Goal: Task Accomplishment & Management: Use online tool/utility

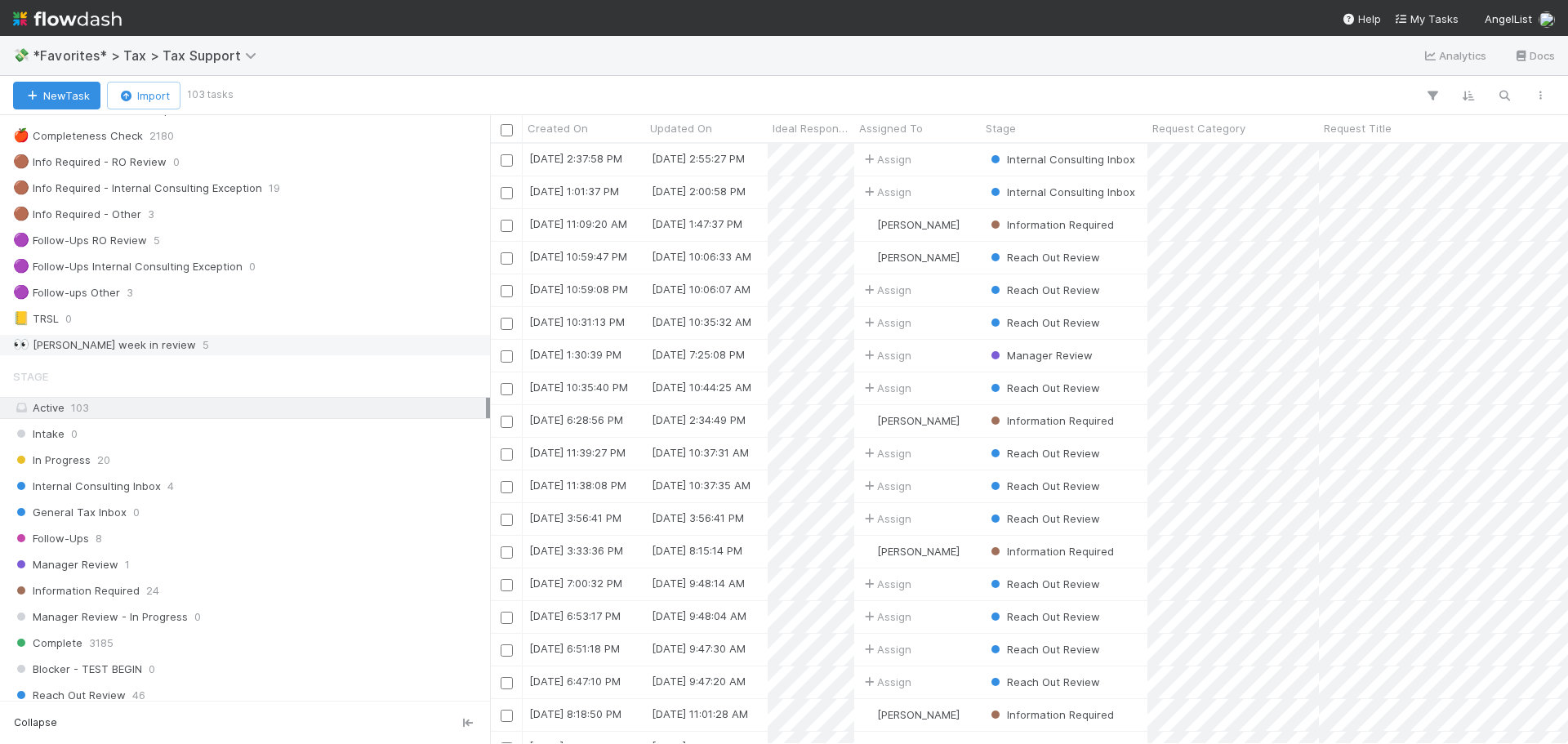
scroll to position [164, 0]
